Goal: Find specific fact: Find contact information

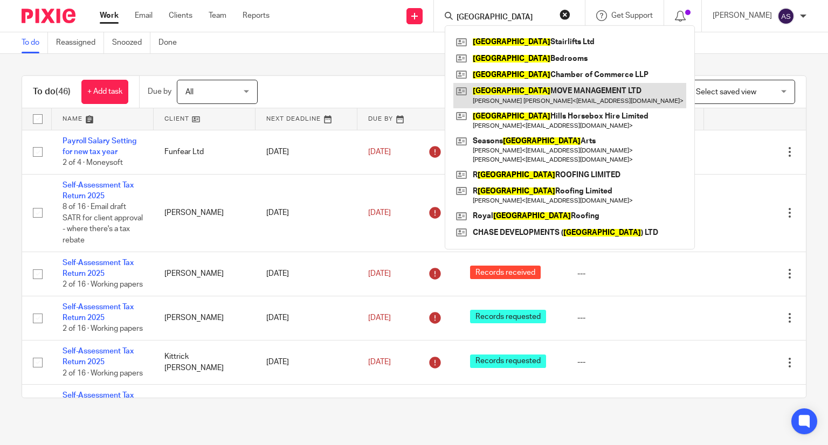
type input "[GEOGRAPHIC_DATA]"
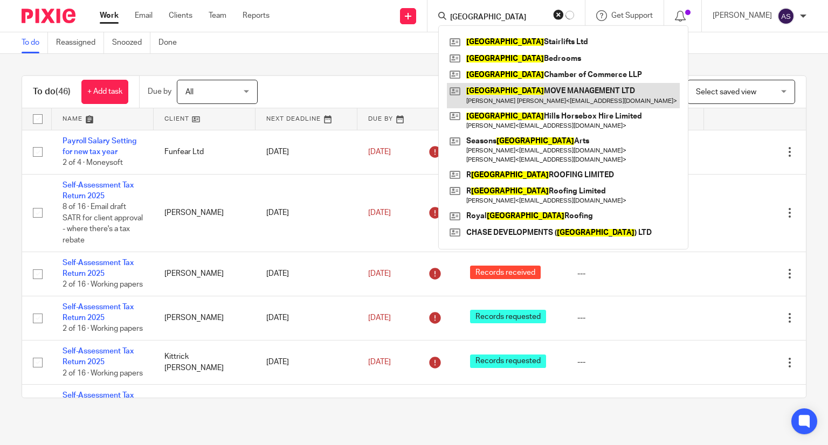
click at [543, 92] on link at bounding box center [563, 95] width 233 height 25
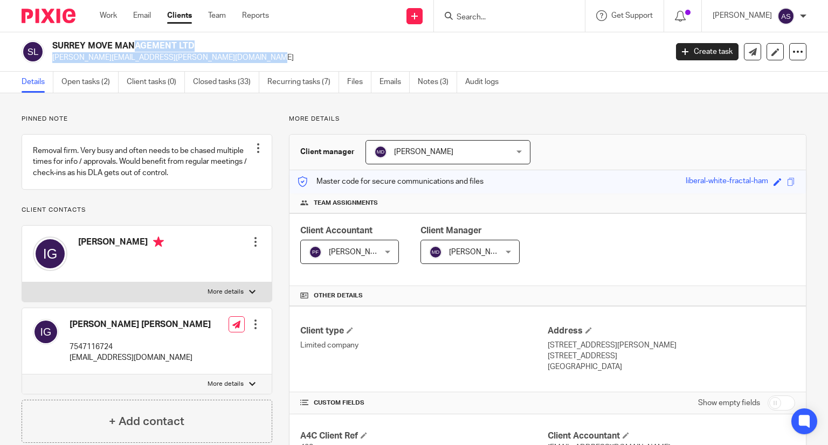
drag, startPoint x: 52, startPoint y: 44, endPoint x: 240, endPoint y: 56, distance: 188.6
click at [240, 56] on div "SURREY MOVE MANAGEMENT LTD ian.gill@surreymovemanagement.co.uk" at bounding box center [356, 51] width 608 height 23
click at [167, 43] on h2 "SURREY MOVE MANAGEMENT LTD" at bounding box center [295, 45] width 486 height 11
drag, startPoint x: 194, startPoint y: 44, endPoint x: 51, endPoint y: 44, distance: 143.4
click at [51, 44] on div "SURREY MOVE MANAGEMENT LTD ian.gill@surreymovemanagement.co.uk" at bounding box center [341, 51] width 638 height 23
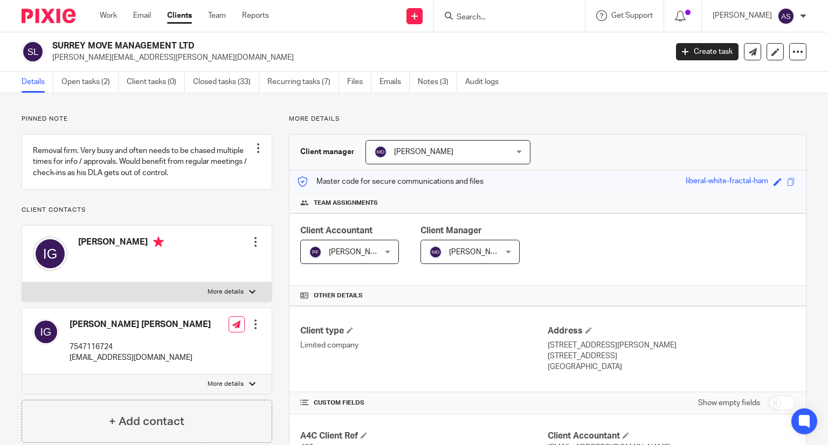
copy h2 "SURREY MOVE MANAGEMENT LTD"
click at [243, 45] on h2 "SURREY MOVE MANAGEMENT LTD" at bounding box center [295, 45] width 486 height 11
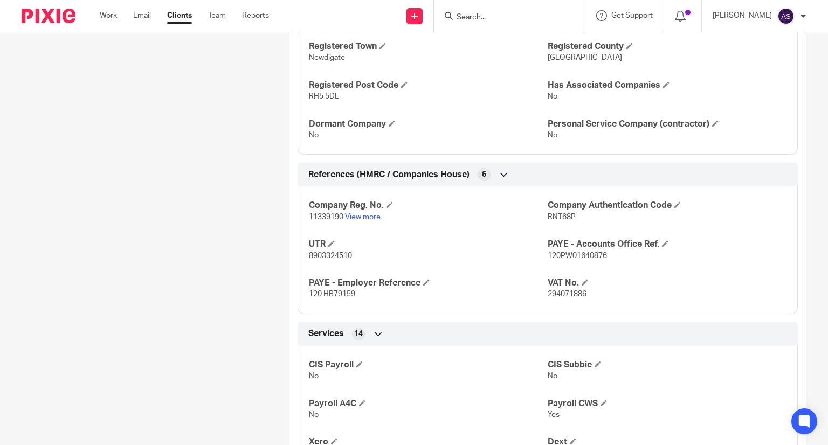
scroll to position [647, 0]
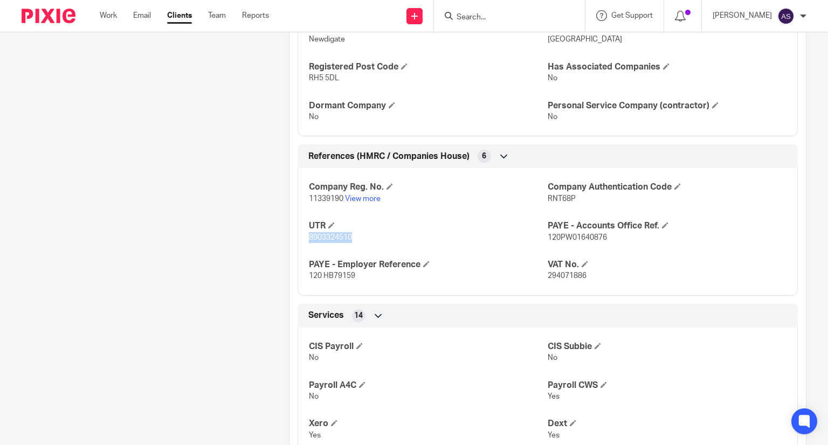
drag, startPoint x: 306, startPoint y: 237, endPoint x: 353, endPoint y: 237, distance: 47.4
click at [353, 237] on p "8903324510" at bounding box center [428, 237] width 239 height 11
copy span "8903324510"
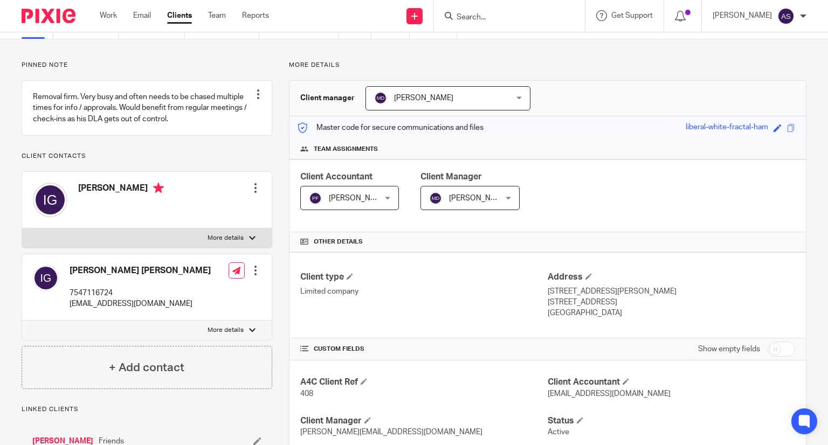
scroll to position [0, 0]
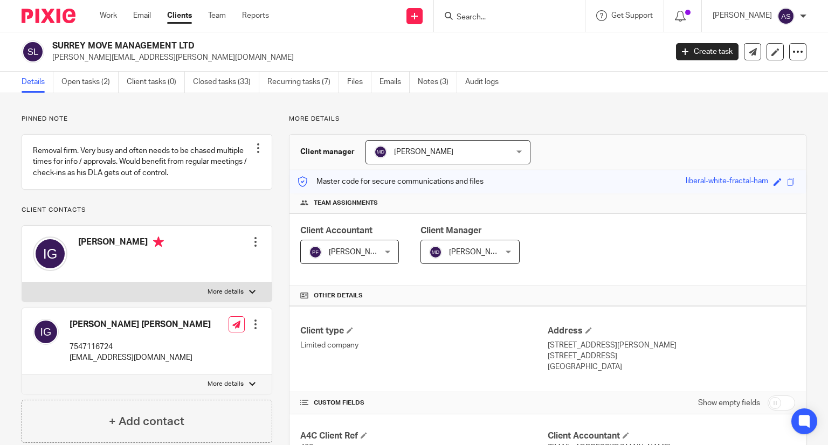
drag, startPoint x: 53, startPoint y: 44, endPoint x: 212, endPoint y: 43, distance: 159.6
click at [222, 44] on h2 "SURREY MOVE MANAGEMENT LTD" at bounding box center [295, 45] width 486 height 11
copy h2 "SURREY MOVE MANAGEMENT LTD"
